Goal: Communication & Community: Answer question/provide support

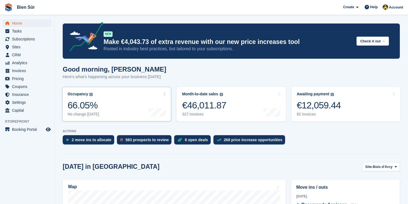
click at [98, 105] on div "66.05%" at bounding box center [84, 105] width 32 height 11
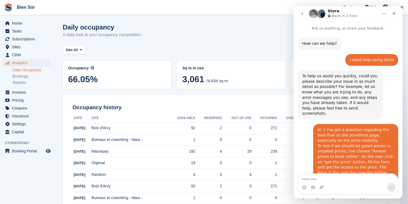
scroll to position [202, 0]
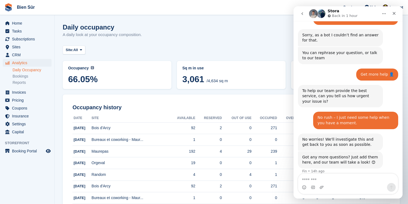
click at [94, 77] on span "66.05%" at bounding box center [117, 79] width 98 height 10
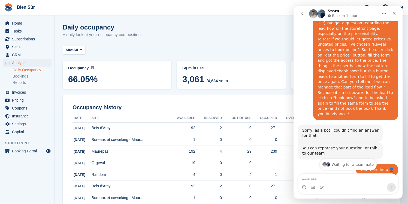
scroll to position [100, 0]
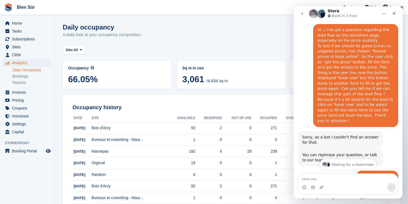
click at [358, 64] on div "Hi :) I've got a question regarding the lead flow on the storefront page, espec…" at bounding box center [356, 75] width 76 height 96
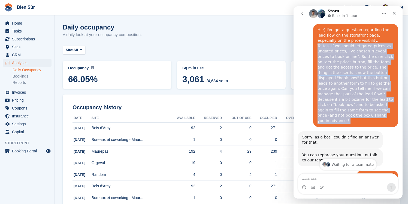
click at [358, 64] on div "Hi :) I've got a question regarding the lead flow on the storefront page, espec…" at bounding box center [356, 75] width 76 height 96
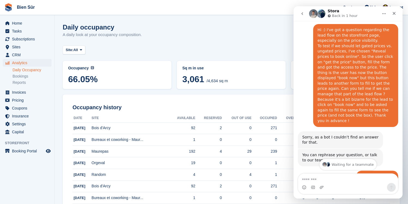
scroll to position [78, 0]
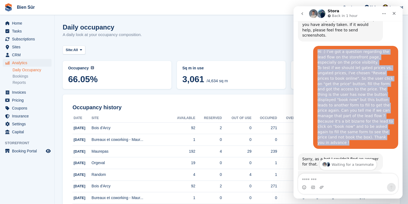
drag, startPoint x: 315, startPoint y: 47, endPoint x: 390, endPoint y: 125, distance: 107.8
click at [390, 125] on div "Hi :) I've got a question regarding the lead flow on the storefront page, espec…" at bounding box center [355, 97] width 85 height 103
copy div "Hi :) I've got a question regarding the lead flow on the storefront page, espec…"
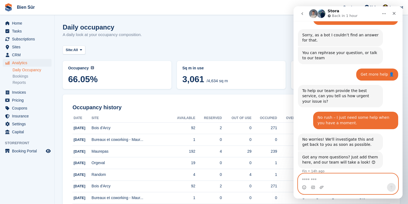
click at [336, 180] on textarea "Message…" at bounding box center [348, 177] width 100 height 9
paste textarea "**********"
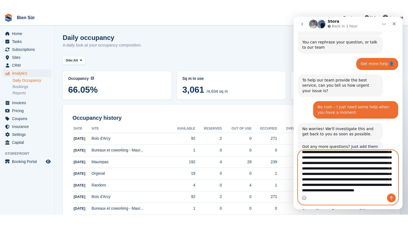
scroll to position [236, 0]
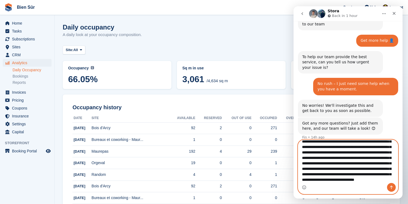
type textarea "**********"
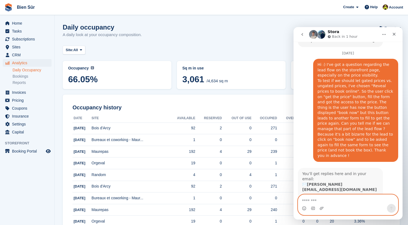
scroll to position [348, 0]
